Goal: Navigation & Orientation: Understand site structure

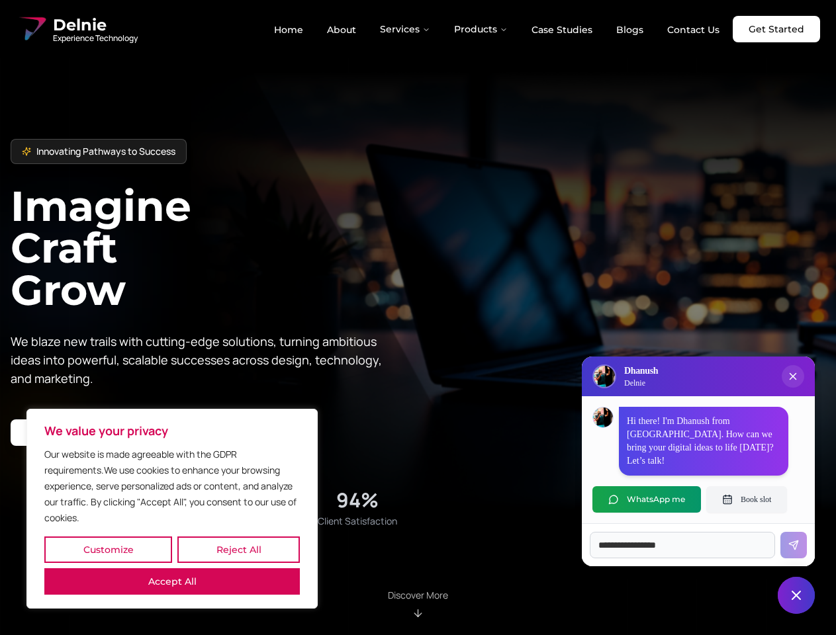
click at [108, 550] on button "Customize" at bounding box center [108, 550] width 128 height 26
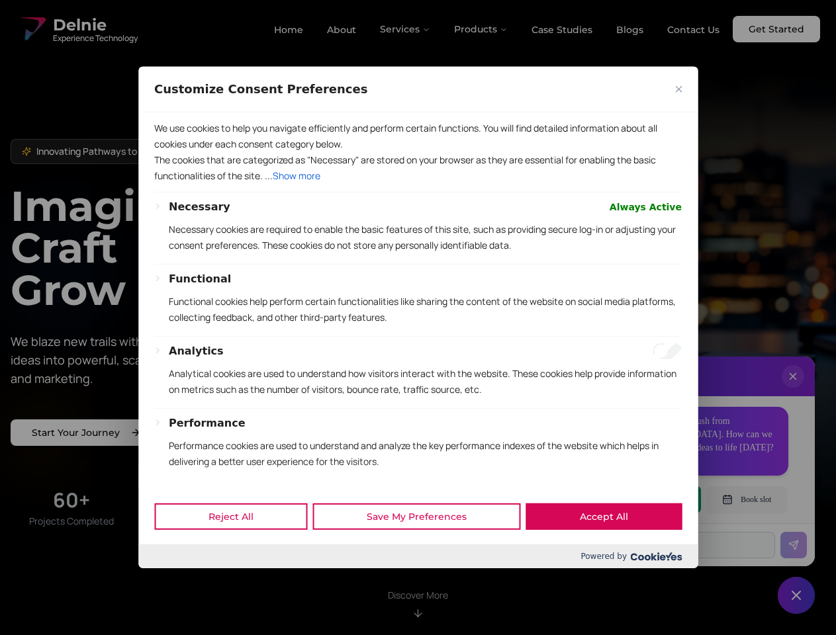
click at [238, 550] on div at bounding box center [418, 317] width 836 height 635
click at [172, 582] on div at bounding box center [418, 317] width 836 height 635
click at [418, 192] on div "We use cookies to help you navigate efficiently and perform certain functions. …" at bounding box center [417, 151] width 527 height 79
click at [406, 29] on div at bounding box center [418, 317] width 836 height 635
click at [481, 29] on div at bounding box center [418, 317] width 836 height 635
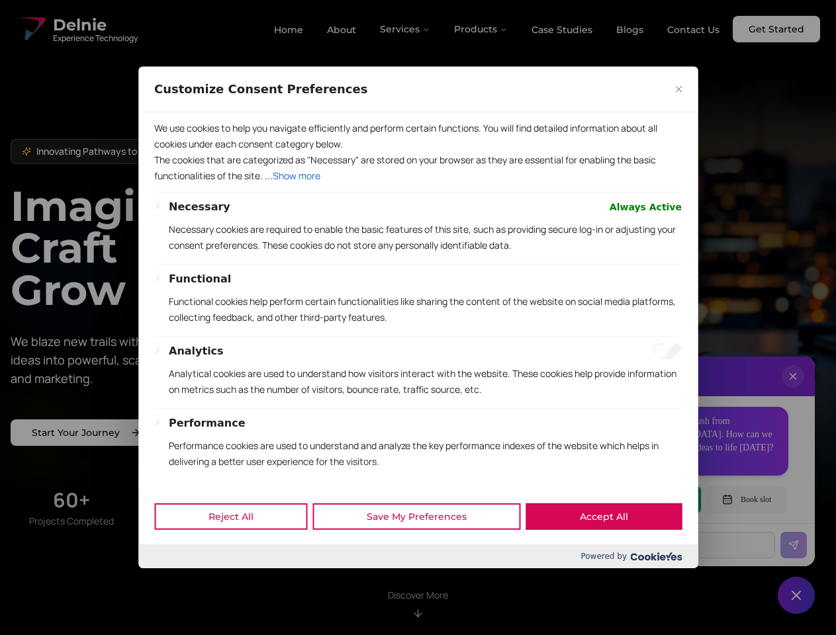
click at [793, 390] on div at bounding box center [418, 317] width 836 height 635
click at [646, 500] on div "Reject All Save My Preferences Accept All" at bounding box center [417, 516] width 559 height 56
click at [746, 500] on div at bounding box center [418, 317] width 836 height 635
click at [796, 595] on div at bounding box center [418, 317] width 836 height 635
